Goal: Find specific page/section: Find specific page/section

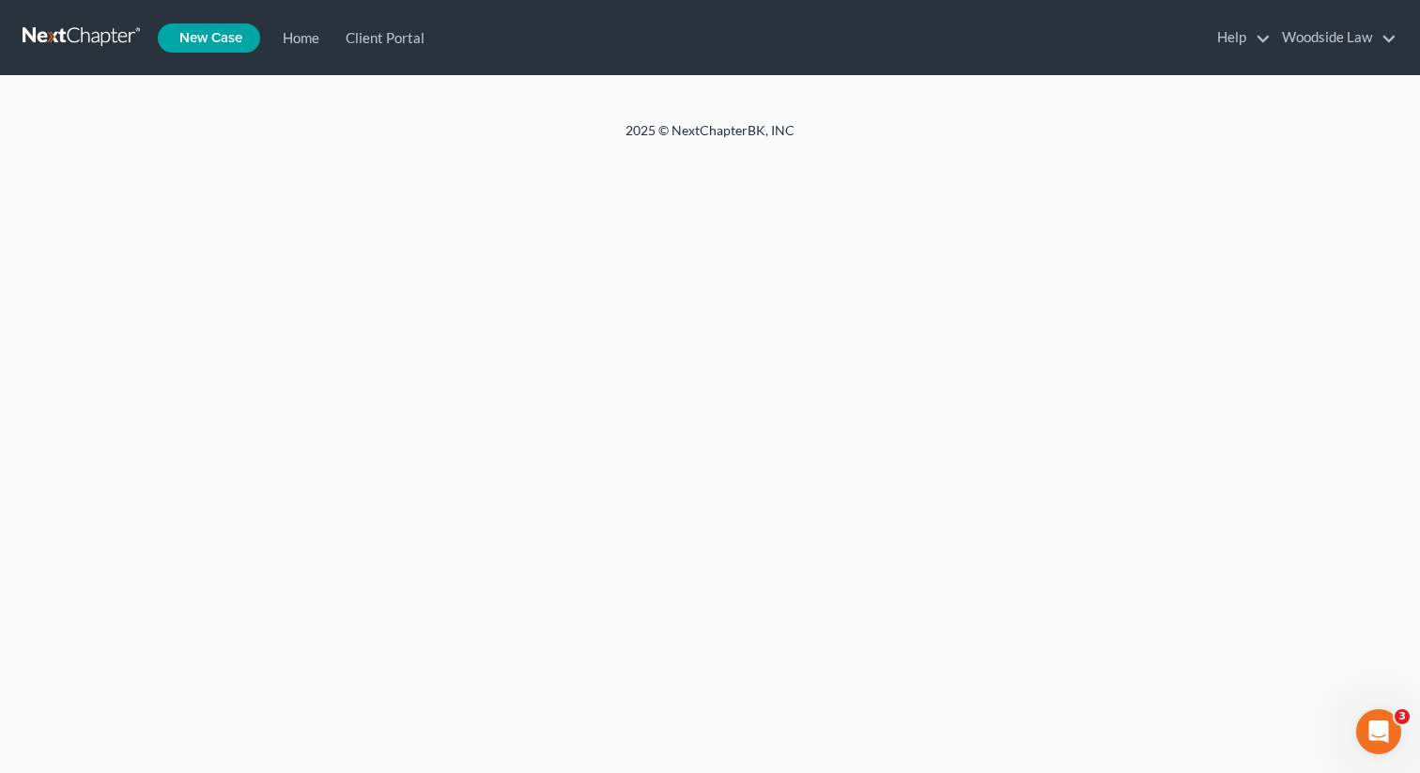
click at [0, 0] on link "Home" at bounding box center [0, 0] width 0 height 0
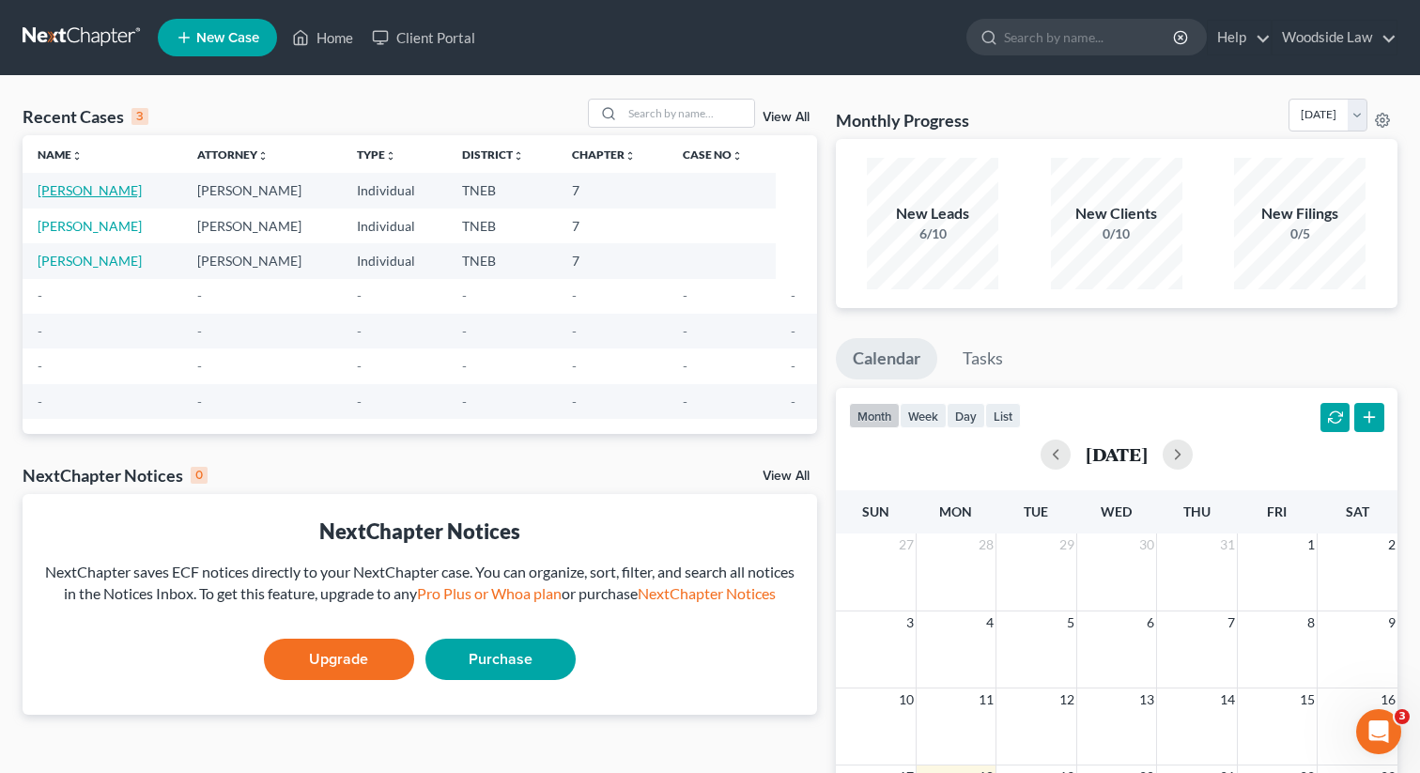
click at [85, 193] on link "Kelly, Jessica" at bounding box center [90, 190] width 104 height 16
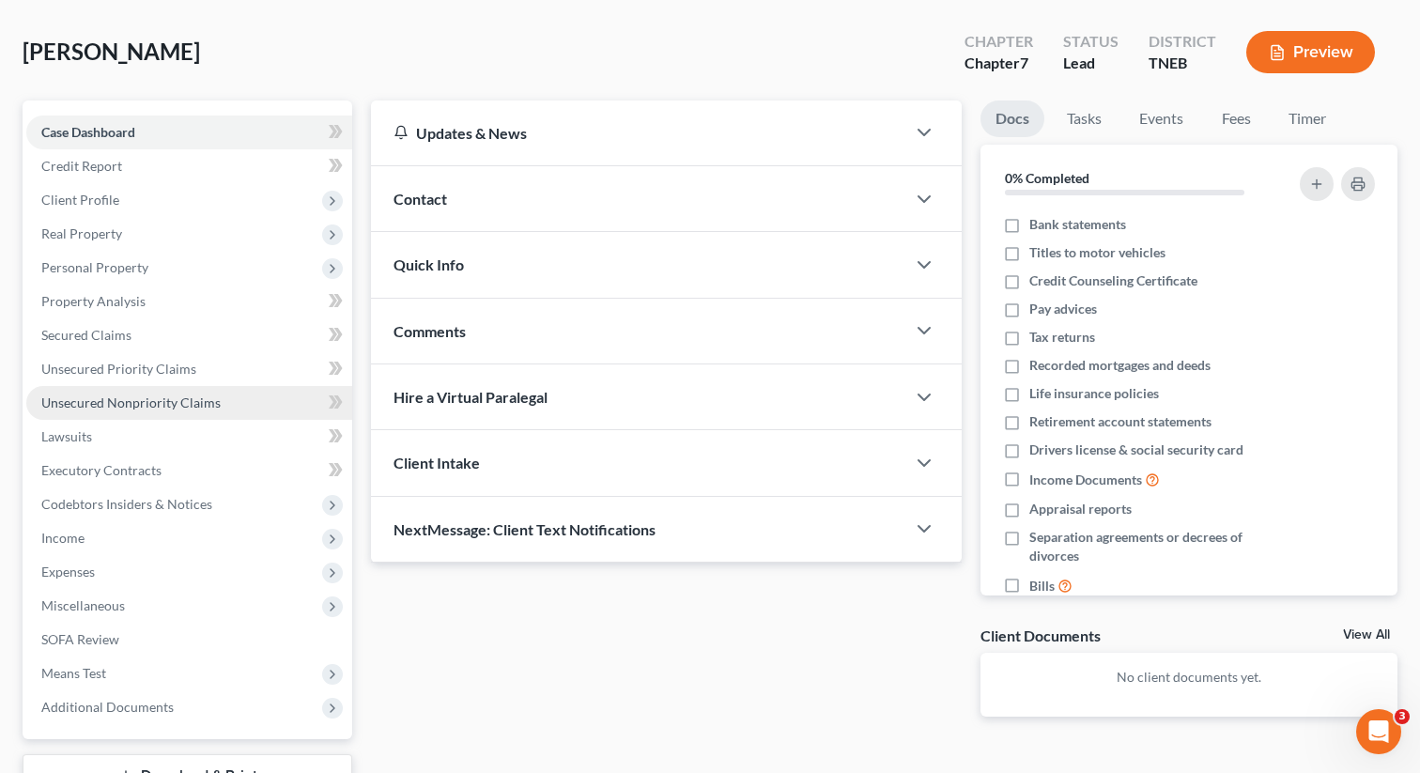
scroll to position [89, 0]
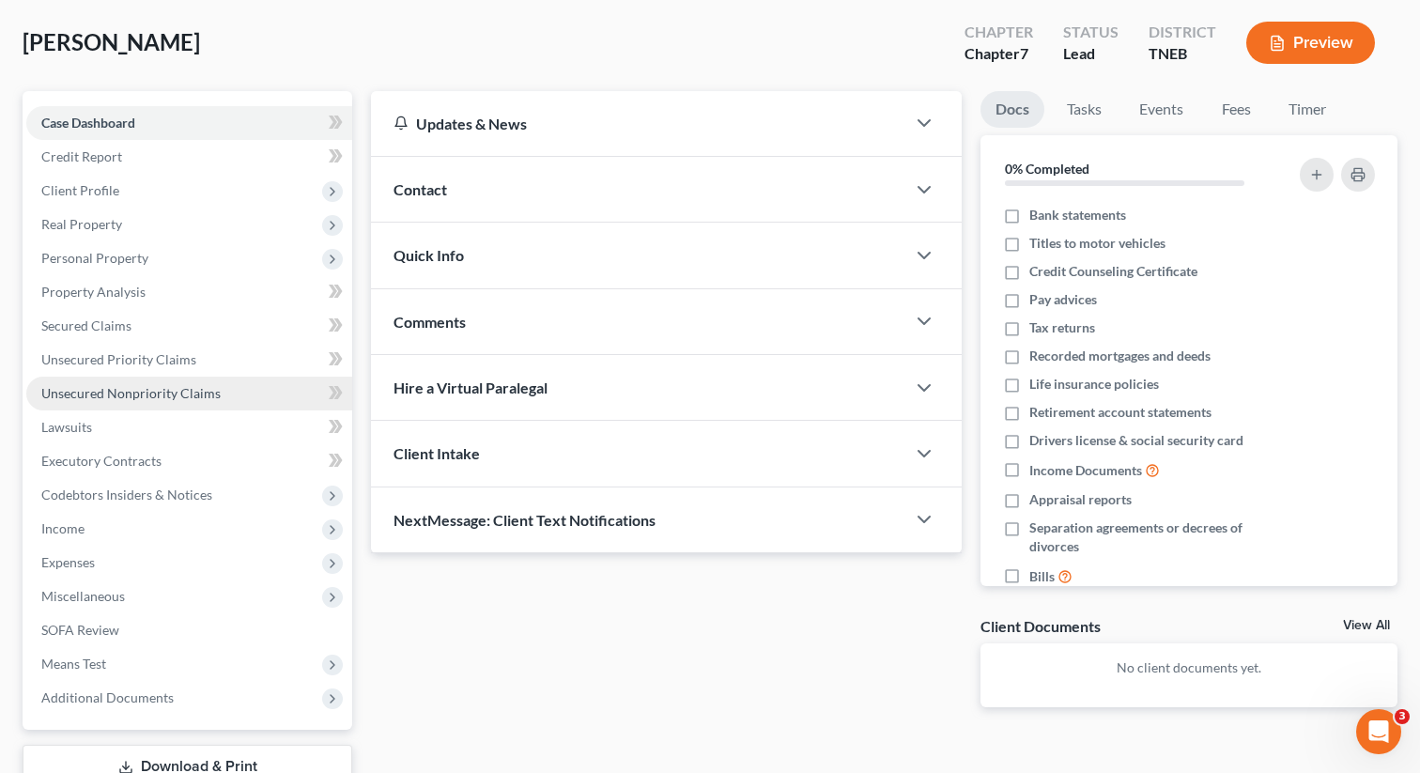
click at [126, 397] on span "Unsecured Nonpriority Claims" at bounding box center [130, 393] width 179 height 16
